Goal: Task Accomplishment & Management: Manage account settings

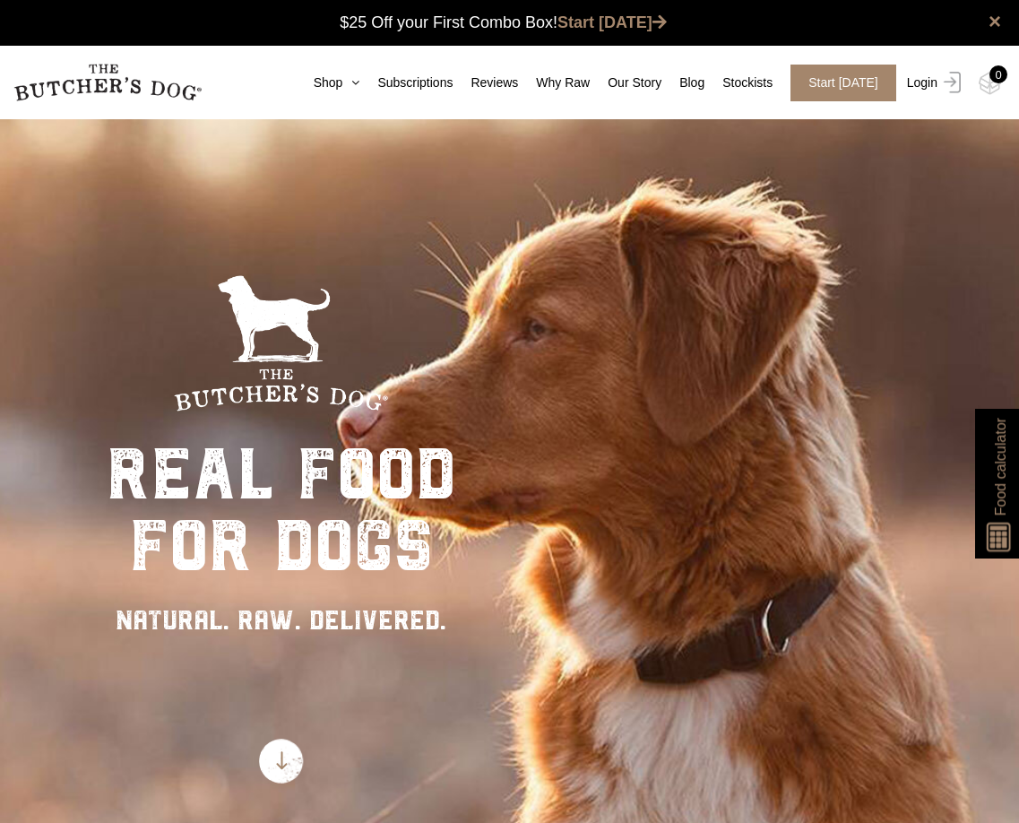
click at [923, 81] on link "Login" at bounding box center [932, 83] width 58 height 37
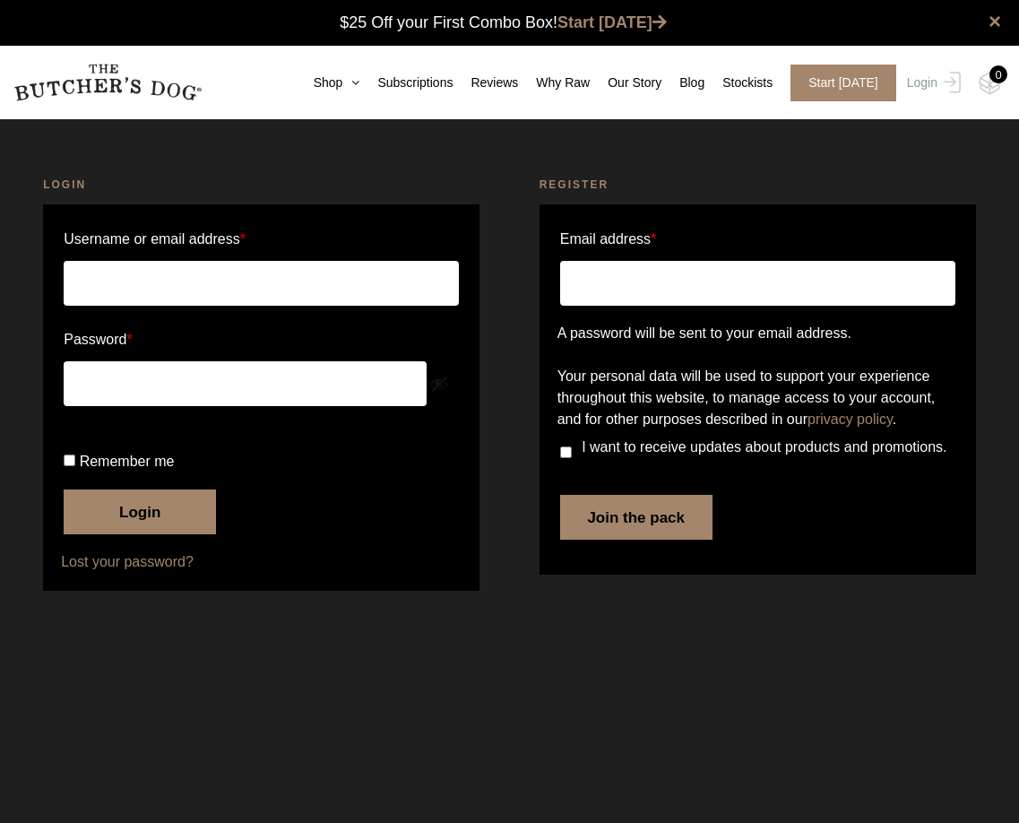
type input "vkaravdic@gmail.com"
click at [151, 534] on button "Login" at bounding box center [140, 511] width 152 height 45
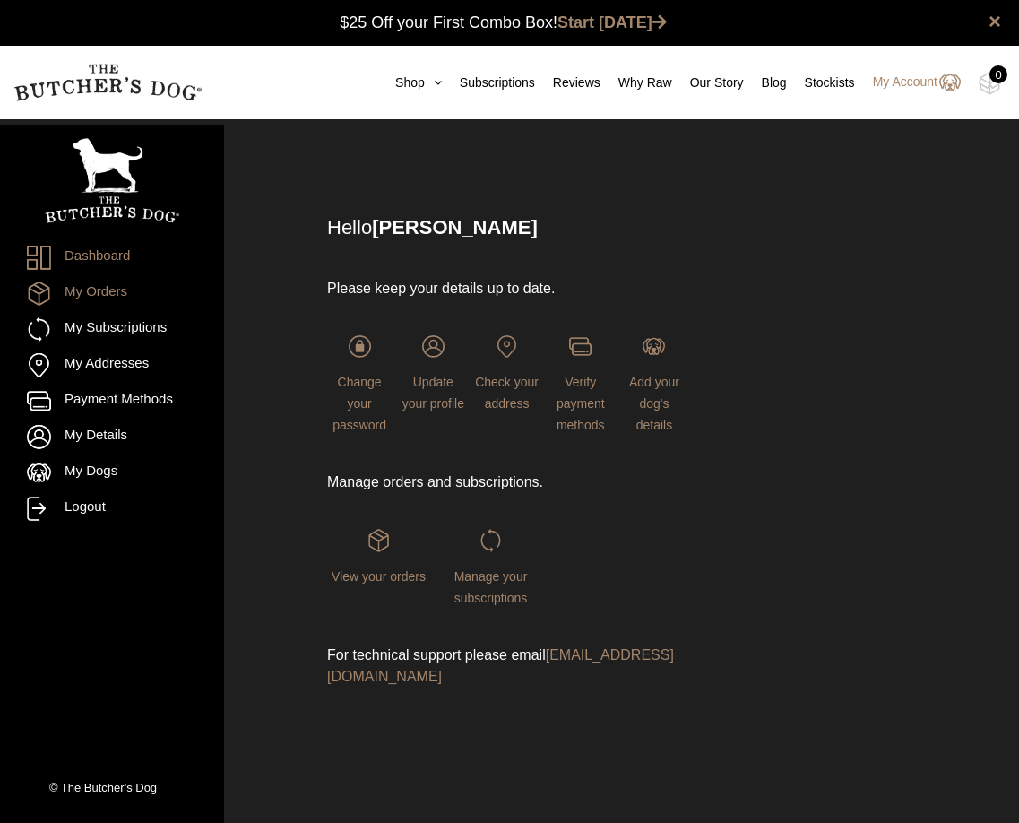
click at [106, 286] on link "My Orders" at bounding box center [112, 293] width 170 height 24
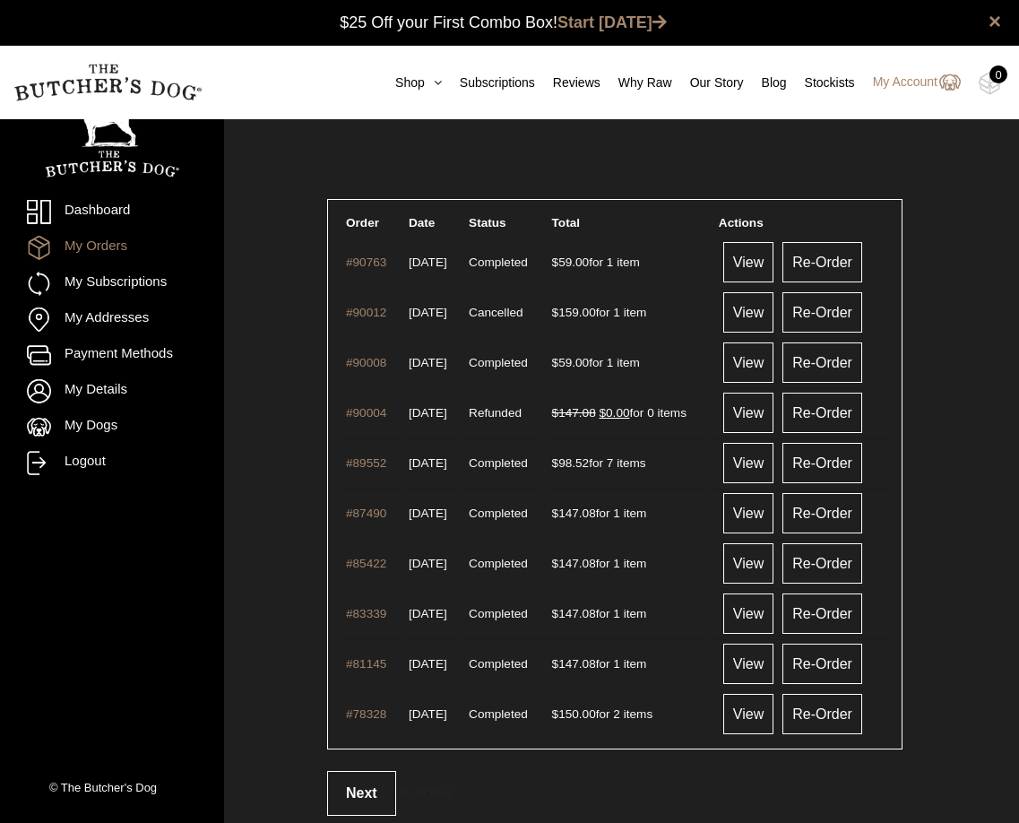
scroll to position [1, 0]
click at [104, 286] on link "My Subscriptions" at bounding box center [112, 284] width 170 height 24
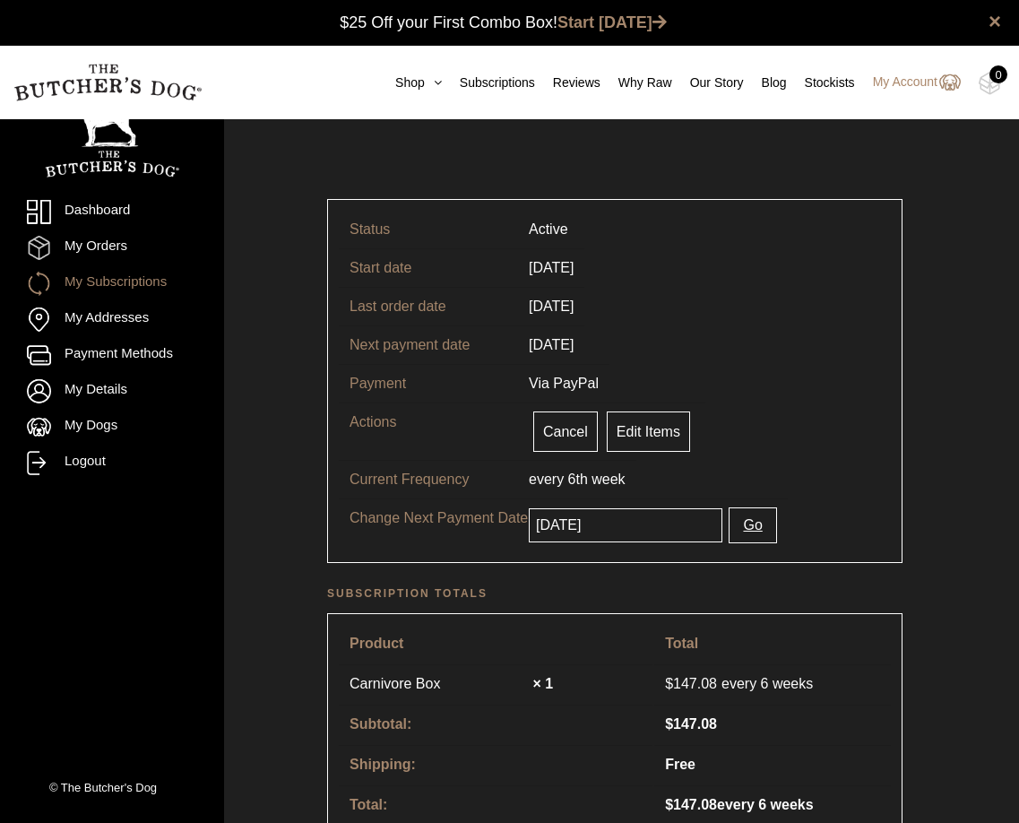
scroll to position [1, 0]
